Goal: Navigation & Orientation: Find specific page/section

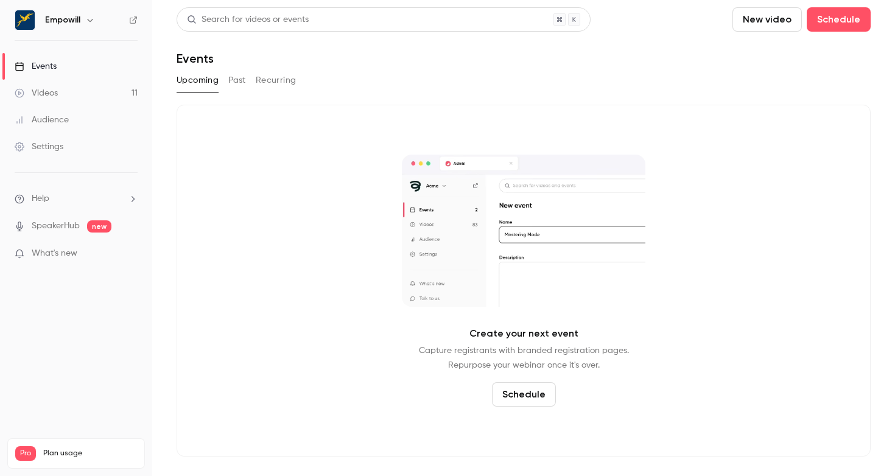
click at [63, 71] on link "Events" at bounding box center [76, 66] width 152 height 27
click at [74, 32] on nav "Empowill Events Videos 11 Audience Settings Help SpeakerHub new What's new Pro …" at bounding box center [76, 238] width 152 height 476
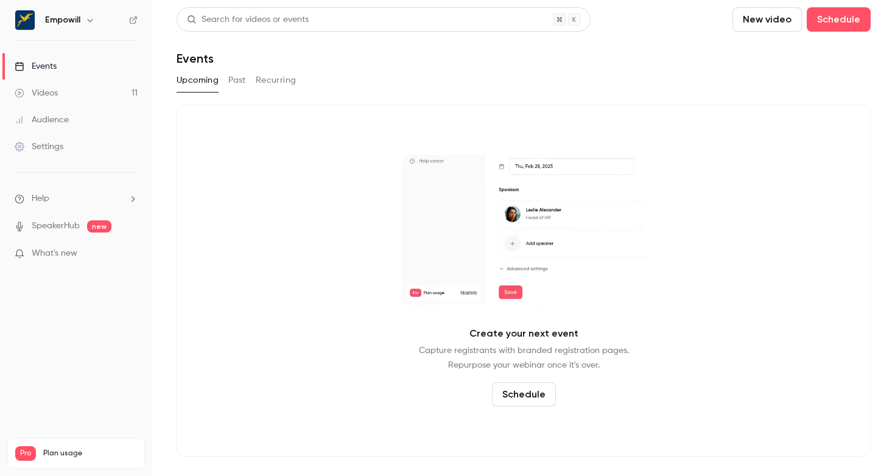
click at [85, 21] on icon "button" at bounding box center [90, 20] width 10 height 10
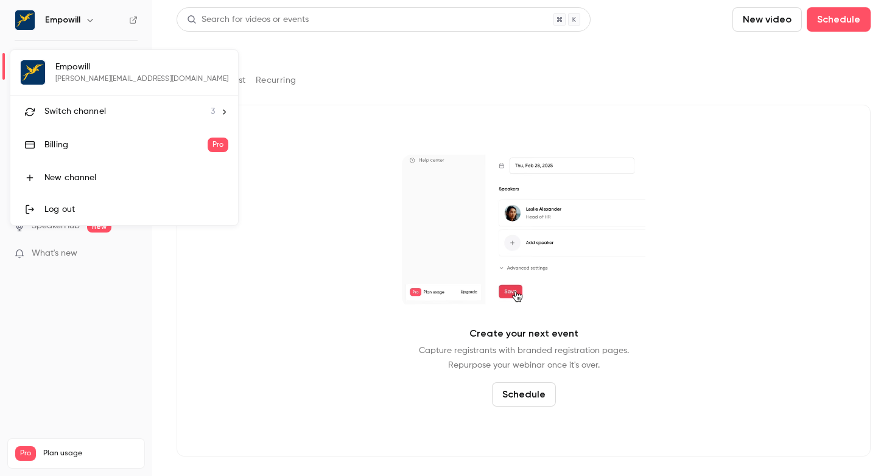
click at [116, 104] on li "Switch channel 3" at bounding box center [124, 112] width 228 height 32
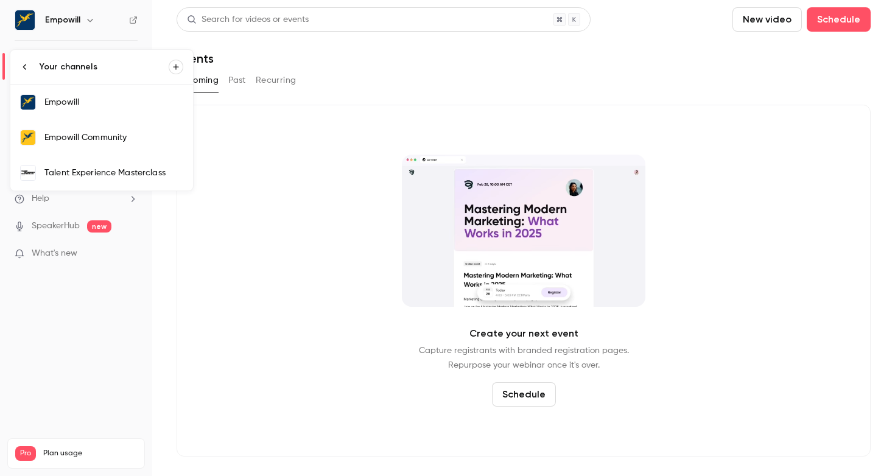
click at [157, 140] on div "Empowill Community" at bounding box center [113, 138] width 139 height 12
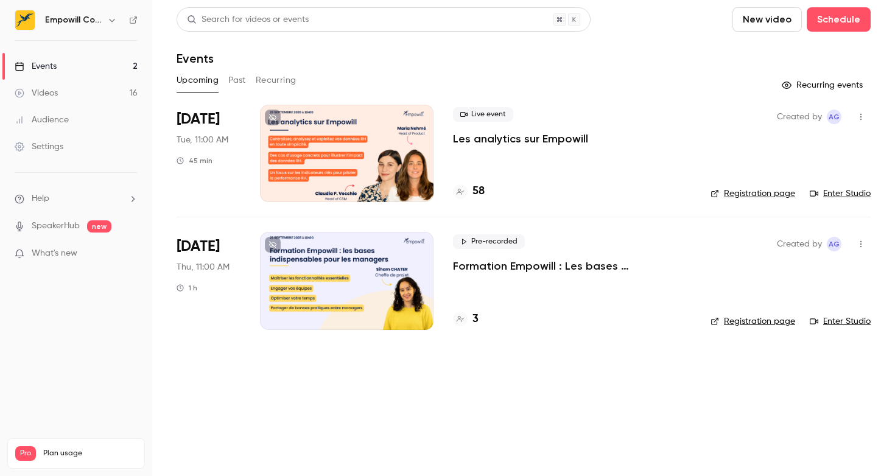
click at [775, 322] on link "Registration page" at bounding box center [753, 322] width 85 height 12
